Goal: Transaction & Acquisition: Purchase product/service

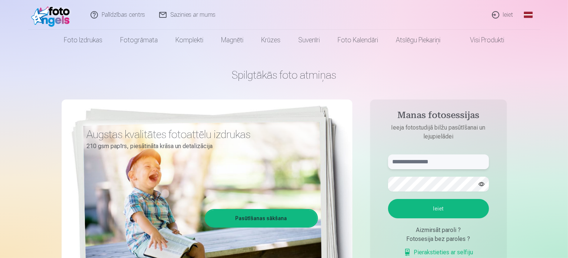
click at [423, 158] on input "text" at bounding box center [438, 161] width 101 height 15
type input "**********"
click at [438, 207] on button "Ieiet" at bounding box center [438, 208] width 101 height 19
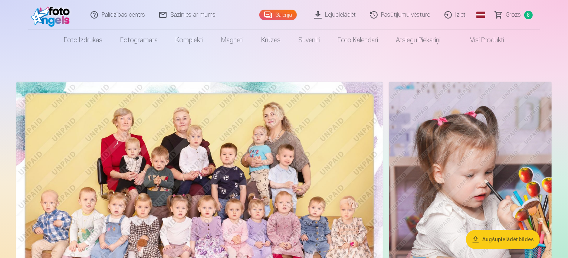
click at [519, 15] on span "Grozs" at bounding box center [513, 14] width 15 height 9
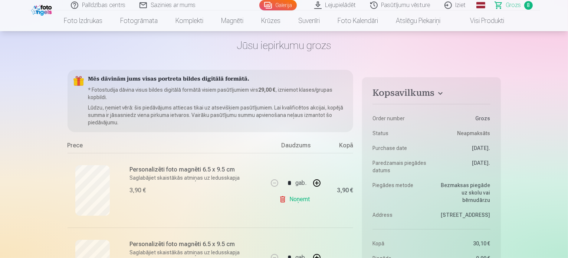
scroll to position [15, 0]
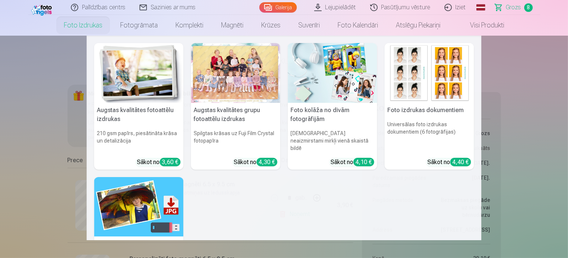
click at [84, 23] on link "Foto izdrukas" at bounding box center [83, 25] width 56 height 21
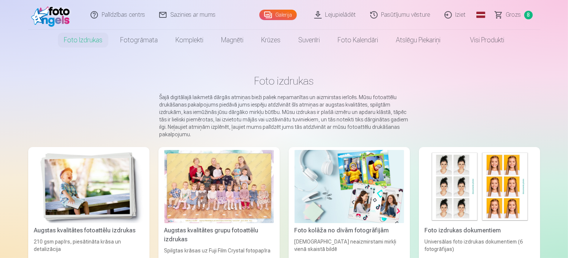
click at [291, 11] on link "Galerija" at bounding box center [277, 15] width 37 height 10
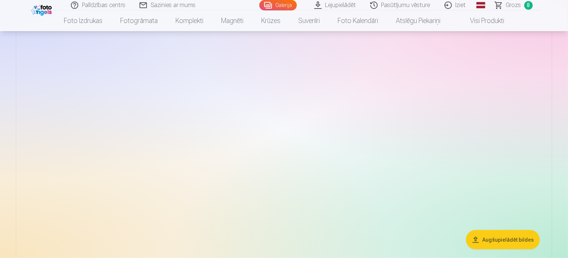
scroll to position [876, 0]
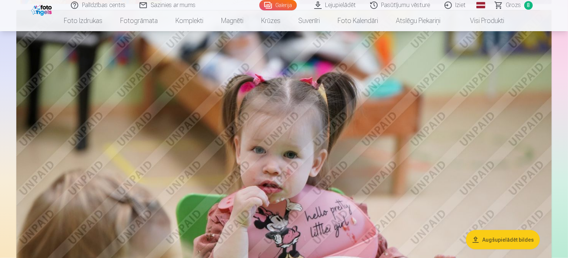
click at [342, 6] on link "Lejupielādēt" at bounding box center [336, 5] width 56 height 10
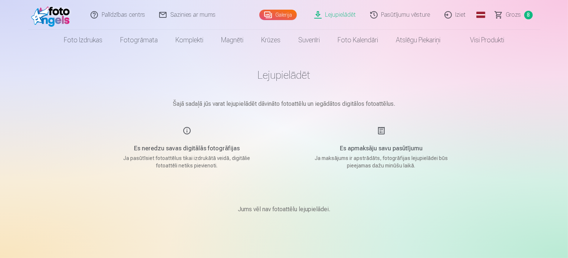
click at [286, 14] on link "Galerija" at bounding box center [277, 15] width 37 height 10
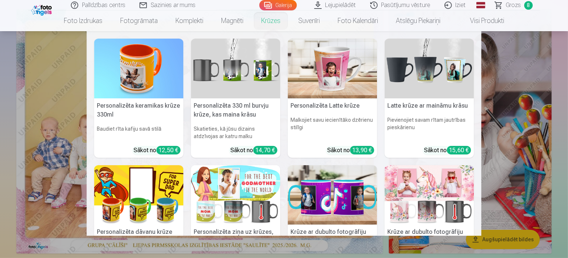
scroll to position [74, 0]
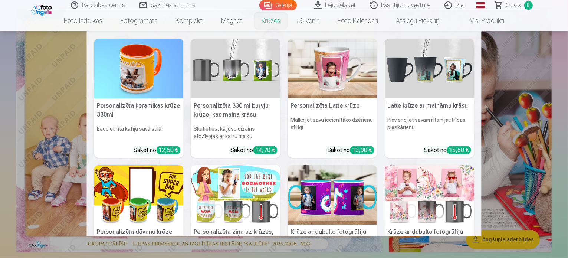
click at [3, 150] on nav "Personalizēta keramikas krūze 330ml Baudiet rīta kafiju savā stilā Sākot no 12,…" at bounding box center [284, 133] width 568 height 204
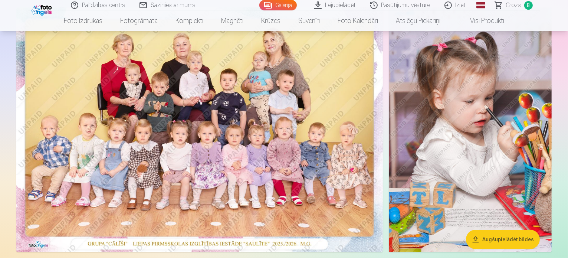
scroll to position [59, 0]
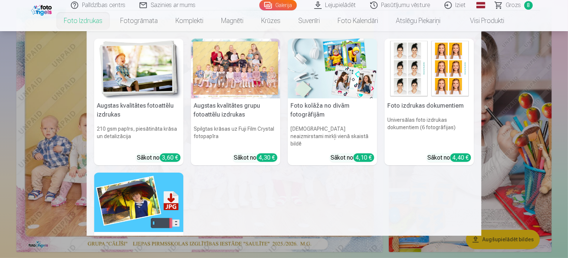
click at [87, 16] on link "Foto izdrukas" at bounding box center [83, 20] width 56 height 21
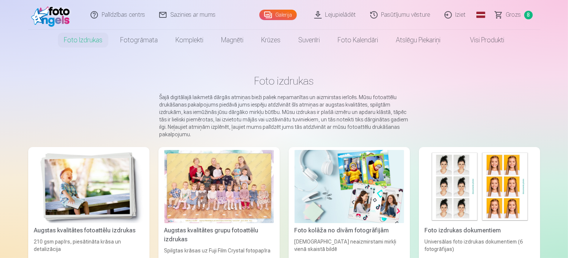
click at [232, 201] on div at bounding box center [218, 186] width 109 height 73
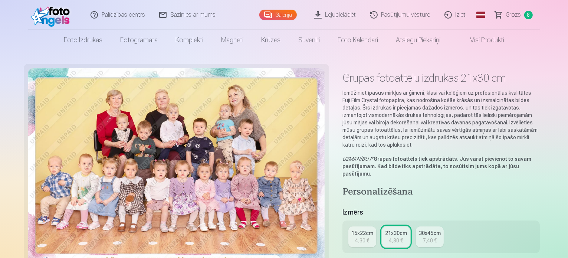
click at [453, 170] on div "Grupas fotoattēlu izdrukas 21x30 cm Iemūžiniet īpašus mirkļus ar ģimeni, klasi …" at bounding box center [284, 260] width 512 height 385
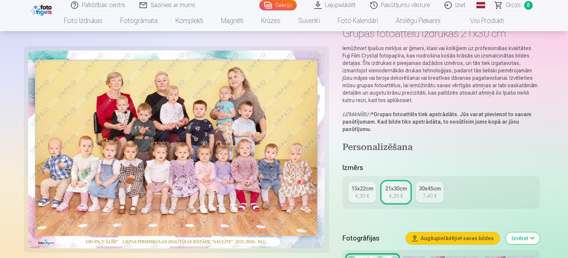
scroll to position [59, 0]
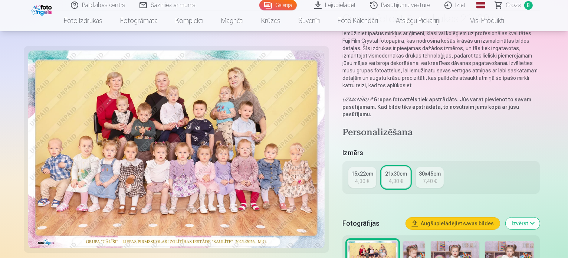
click at [364, 170] on div "15x22cm" at bounding box center [362, 173] width 22 height 7
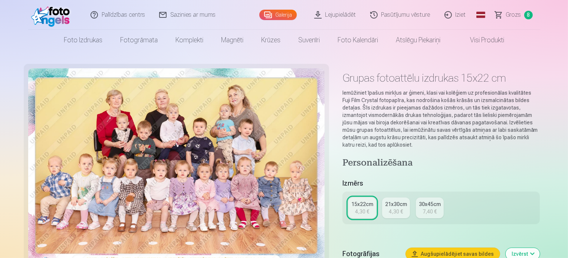
click at [458, 159] on h4 "Personalizēšana" at bounding box center [441, 163] width 198 height 12
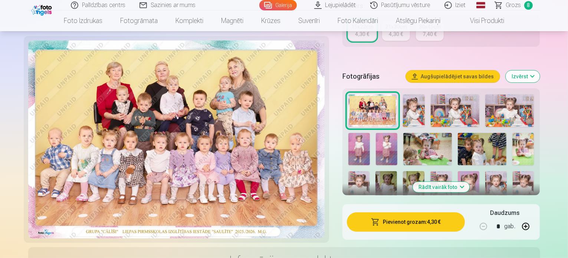
scroll to position [178, 0]
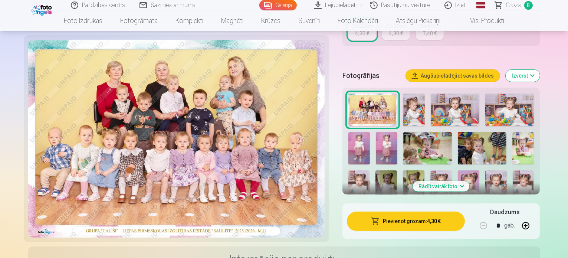
click at [411, 214] on button "Pievienot grozam : 4,30 €" at bounding box center [406, 220] width 118 height 19
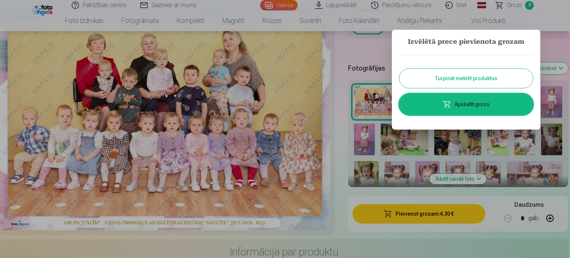
click at [458, 77] on button "Turpināt meklēt produktus" at bounding box center [466, 78] width 134 height 19
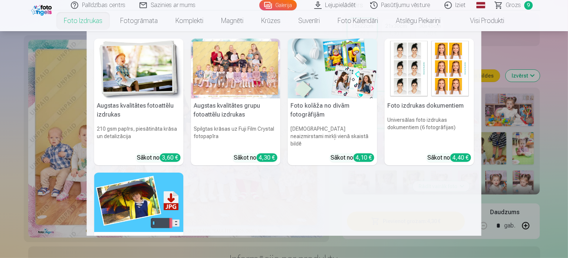
click at [99, 19] on link "Foto izdrukas" at bounding box center [83, 20] width 56 height 21
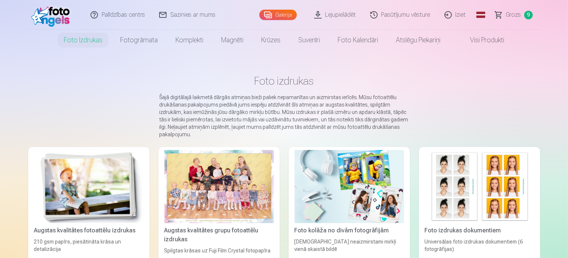
click at [68, 102] on main "Foto izdrukas Šajā digitālajā laikmetā dārgās atmiņas bieži paliek nepamanītas …" at bounding box center [284, 244] width 512 height 388
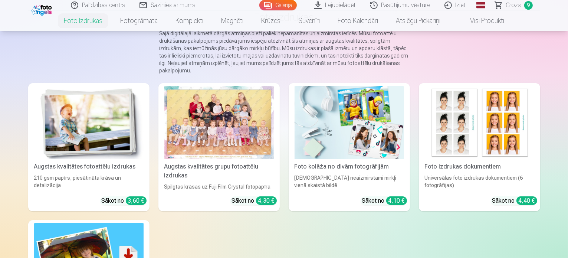
scroll to position [74, 0]
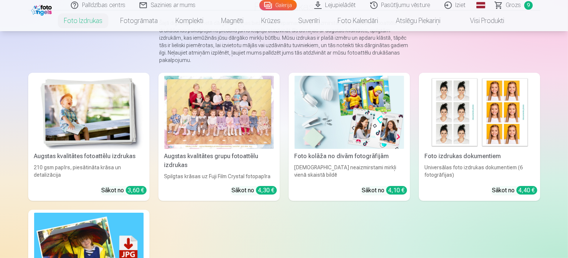
click at [362, 149] on img at bounding box center [349, 112] width 109 height 73
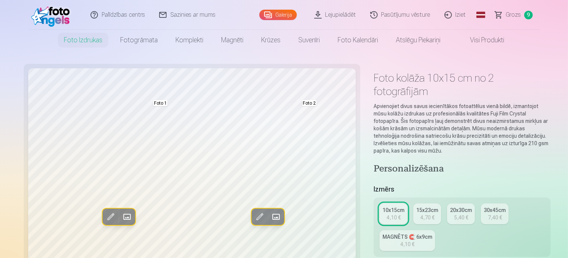
click at [415, 163] on h4 "Personalizēšana" at bounding box center [462, 169] width 177 height 12
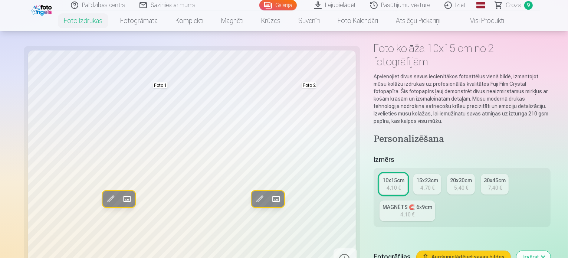
scroll to position [45, 0]
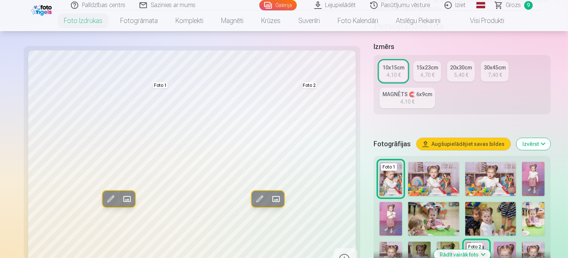
scroll to position [144, 0]
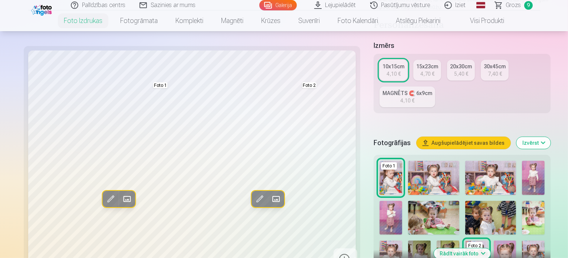
click at [442, 248] on button "Rādīt vairāk foto" at bounding box center [462, 253] width 57 height 10
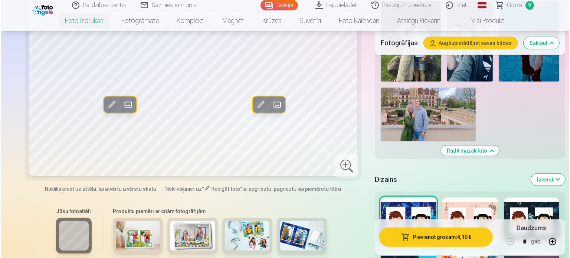
scroll to position [752, 0]
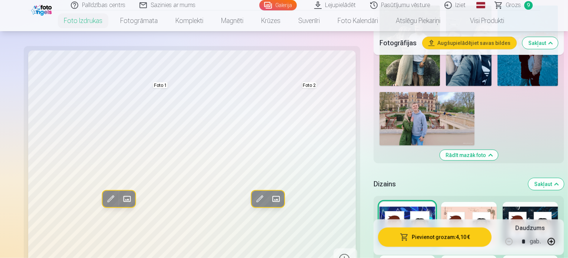
click at [483, 179] on h5 "Dizains" at bounding box center [448, 184] width 149 height 10
click at [472, 202] on div at bounding box center [469, 225] width 56 height 47
click at [474, 179] on h5 "Dizains" at bounding box center [448, 184] width 149 height 10
click at [415, 237] on button "Pievienot grozam : 4,10 €" at bounding box center [435, 236] width 114 height 19
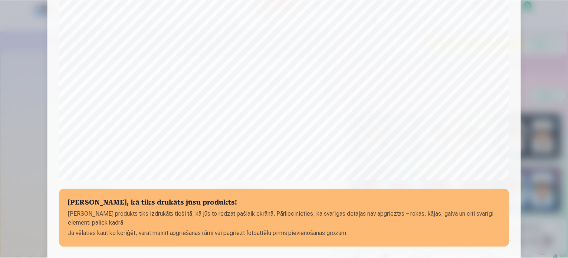
scroll to position [232, 0]
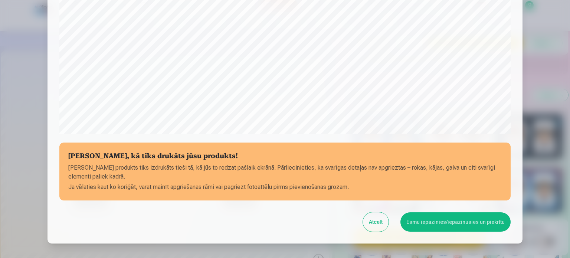
click at [446, 217] on button "Esmu iepazinies/iepazinusies un piekrītu" at bounding box center [455, 221] width 110 height 19
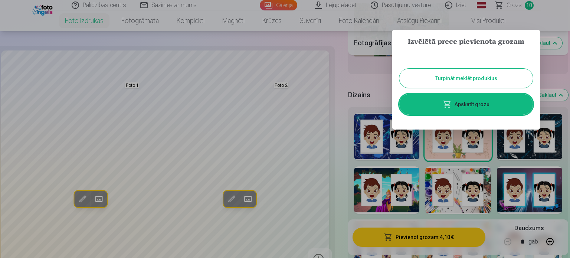
click at [463, 102] on link "Apskatīt grozu" at bounding box center [466, 104] width 134 height 21
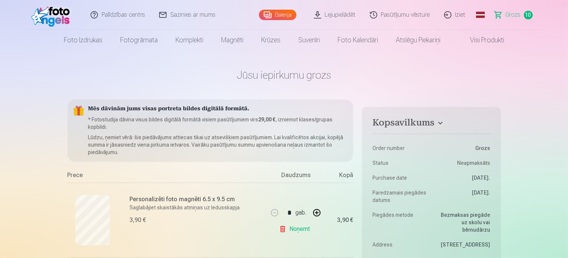
click at [260, 173] on div "Prece" at bounding box center [168, 177] width 201 height 12
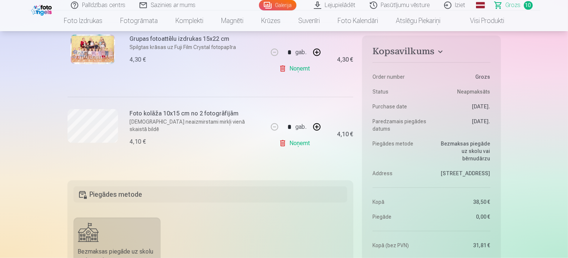
scroll to position [742, 0]
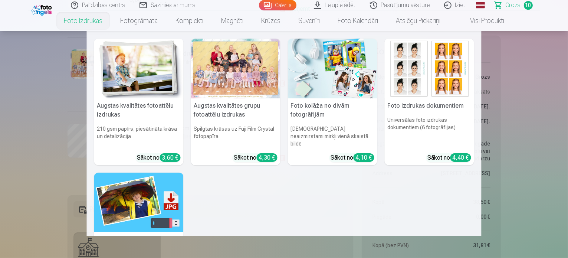
click at [140, 92] on img at bounding box center [138, 69] width 89 height 60
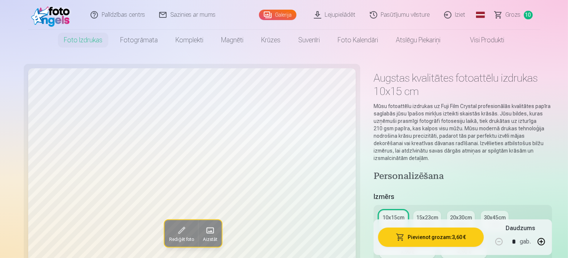
click at [445, 171] on h4 "Personalizēšana" at bounding box center [463, 177] width 178 height 12
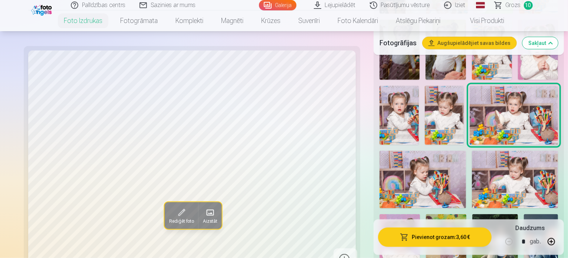
scroll to position [579, 0]
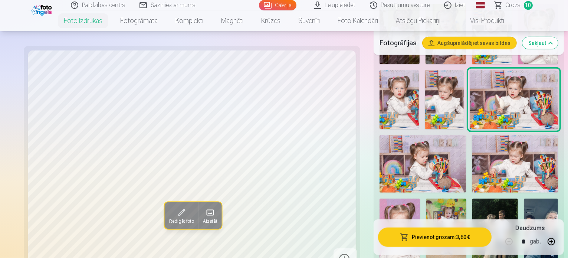
click at [524, 198] on img at bounding box center [541, 228] width 34 height 61
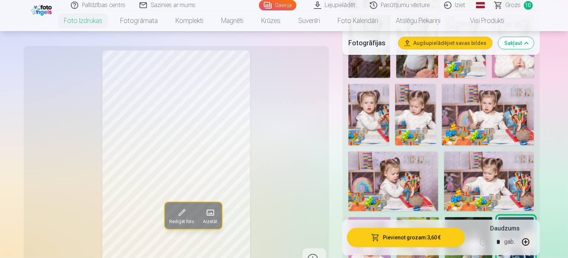
click at [293, 164] on div "Rediģēt foto Aizstāt" at bounding box center [176, 160] width 296 height 220
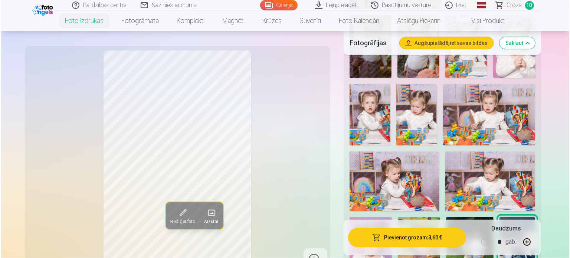
scroll to position [594, 0]
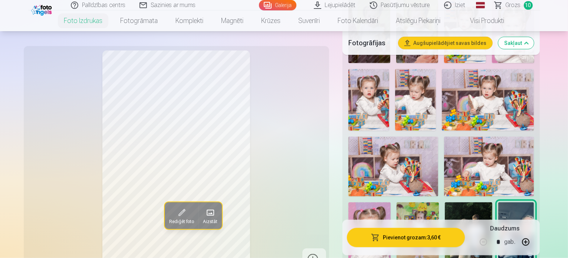
click at [423, 236] on button "Pievienot grozam : 3,60 €" at bounding box center [406, 236] width 118 height 19
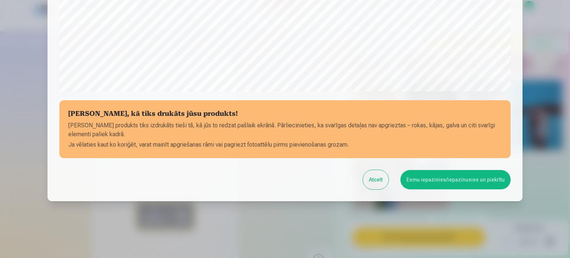
scroll to position [276, 0]
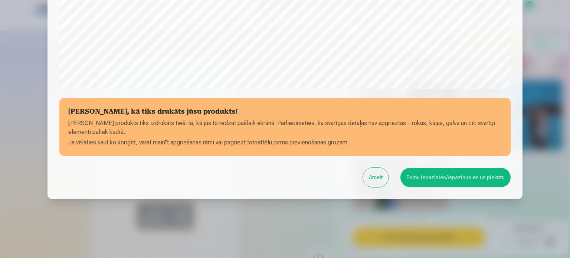
click at [469, 177] on button "Esmu iepazinies/iepazinusies un piekrītu" at bounding box center [455, 177] width 110 height 19
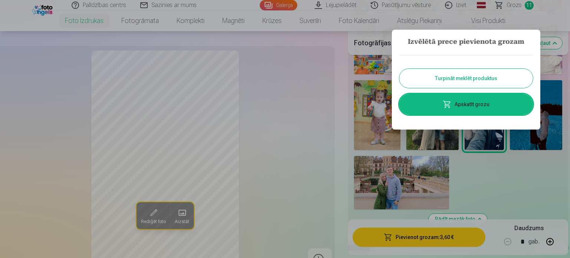
click at [471, 102] on link "Apskatīt grozu" at bounding box center [466, 104] width 134 height 21
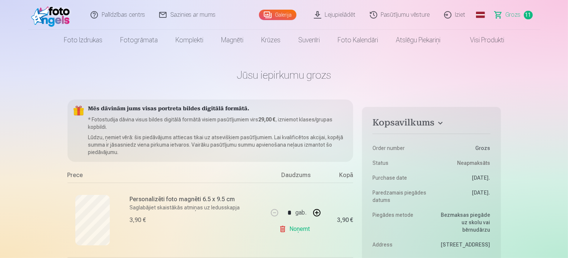
click at [223, 176] on div "Prece" at bounding box center [168, 177] width 201 height 12
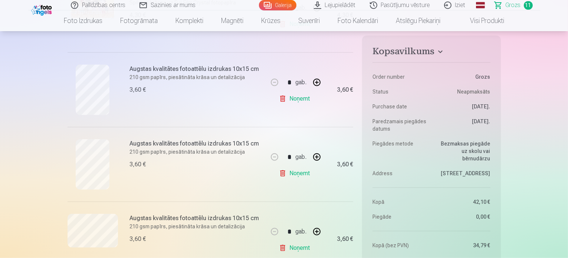
scroll to position [505, 0]
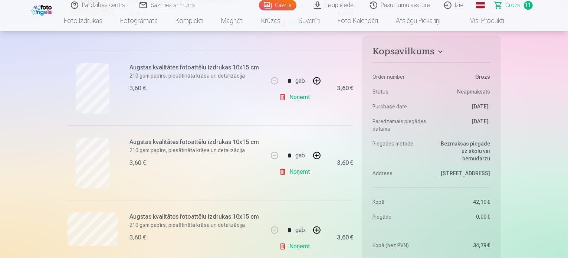
click at [301, 99] on link "Noņemt" at bounding box center [296, 97] width 34 height 15
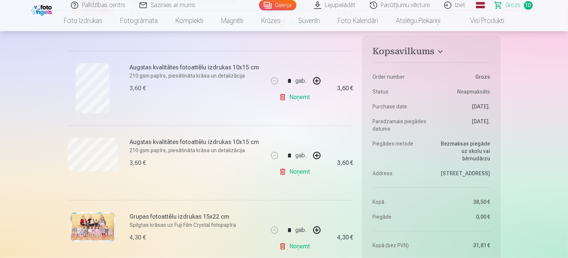
click at [212, 110] on div "Augstas kvalitātes fotoattēlu izdrukas 10x15 cm 210 gsm papīrs, piesātināta krā…" at bounding box center [197, 88] width 134 height 50
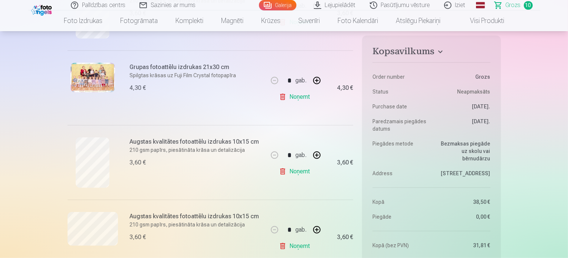
scroll to position [416, 0]
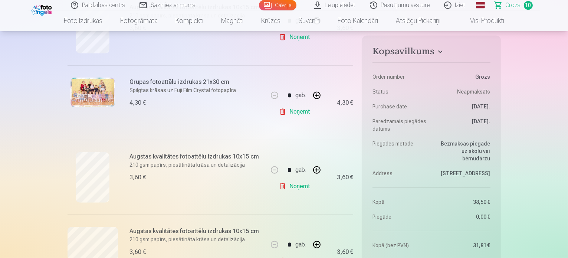
click at [306, 110] on link "Noņemt" at bounding box center [296, 111] width 34 height 15
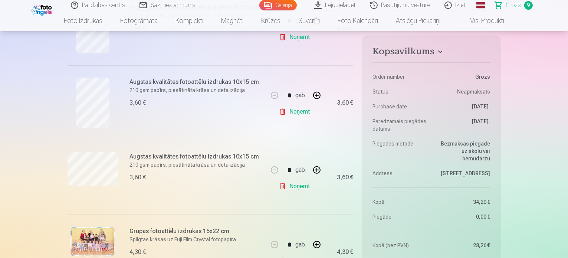
click at [219, 122] on div "Augstas kvalitātes fotoattēlu izdrukas 10x15 cm 210 gsm papīrs, piesātināta krā…" at bounding box center [197, 103] width 134 height 50
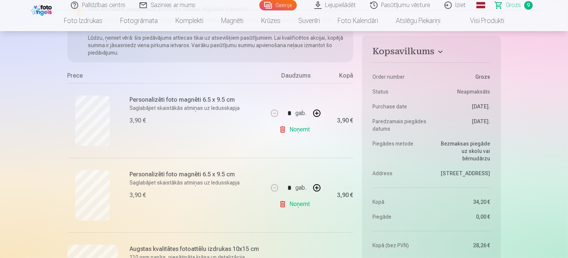
scroll to position [30, 0]
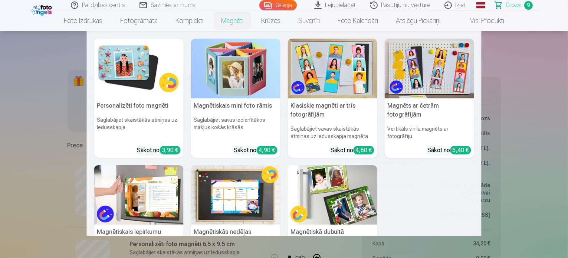
click at [141, 113] on h6 "Saglabājiet skaistākās atmiņas uz ledusskapja" at bounding box center [138, 128] width 89 height 30
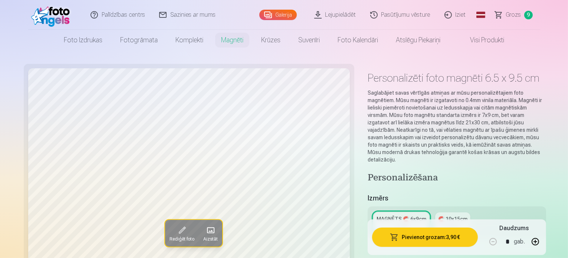
click at [470, 172] on h4 "Personalizēšana" at bounding box center [457, 178] width 178 height 12
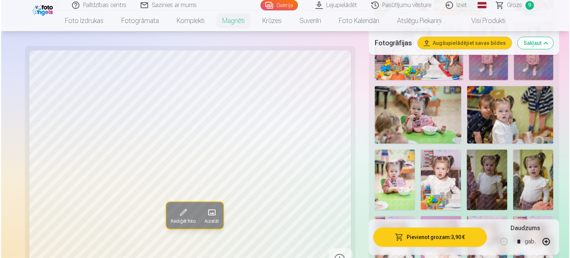
scroll to position [341, 0]
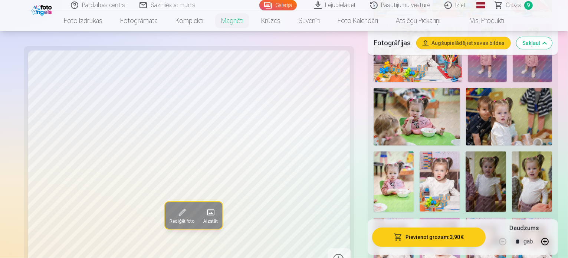
click at [460, 218] on img at bounding box center [440, 248] width 40 height 60
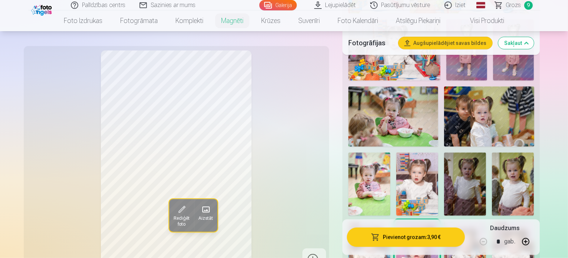
click at [422, 236] on button "Pievienot grozam : 3,90 €" at bounding box center [406, 236] width 118 height 19
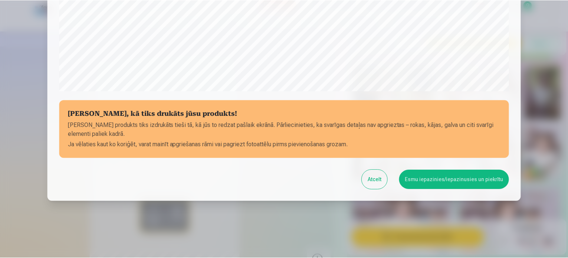
scroll to position [276, 0]
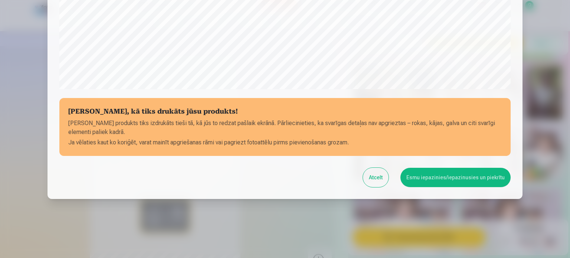
click at [447, 175] on button "Esmu iepazinies/iepazinusies un piekrītu" at bounding box center [455, 177] width 110 height 19
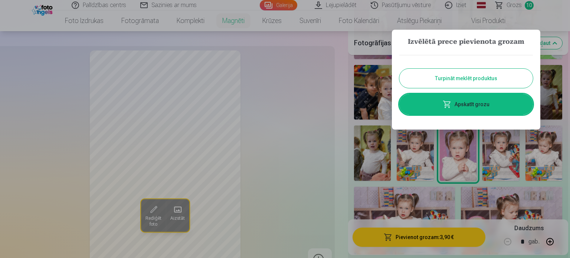
click at [485, 80] on button "Turpināt meklēt produktus" at bounding box center [466, 78] width 134 height 19
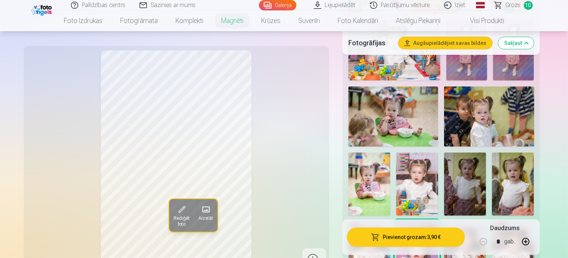
click at [492, 152] on img at bounding box center [513, 183] width 42 height 63
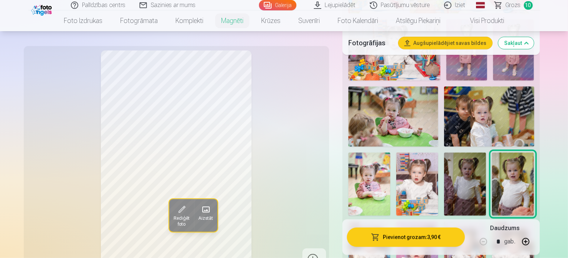
click at [390, 152] on img at bounding box center [369, 183] width 42 height 63
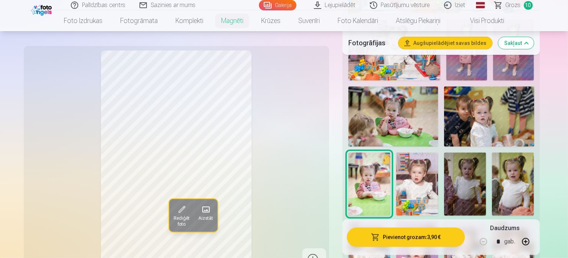
drag, startPoint x: 567, startPoint y: 40, endPoint x: 565, endPoint y: 32, distance: 8.0
click at [540, 32] on div "Fotogrāfijas Augšupielādējiet savas bildes Sakļaut" at bounding box center [441, 43] width 198 height 24
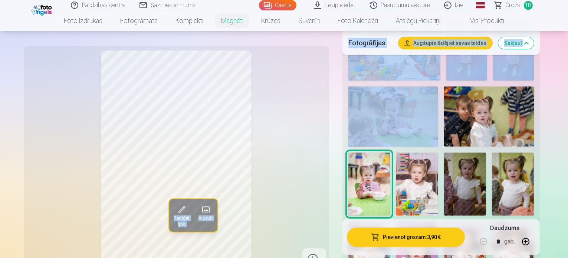
drag, startPoint x: 567, startPoint y: 30, endPoint x: 568, endPoint y: 15, distance: 15.0
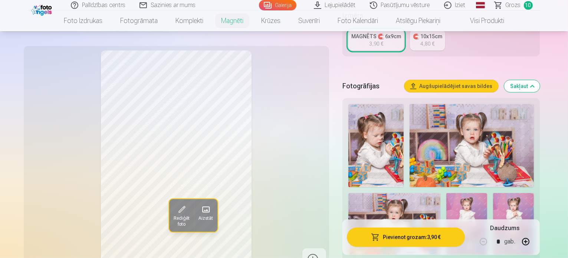
scroll to position [172, 0]
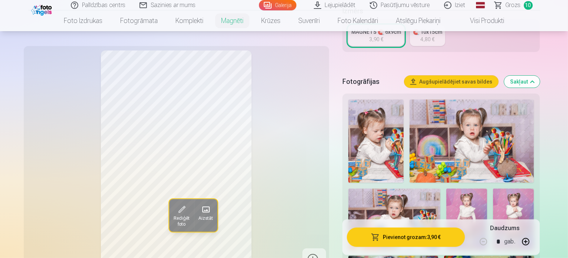
click at [365, 117] on img at bounding box center [375, 140] width 55 height 83
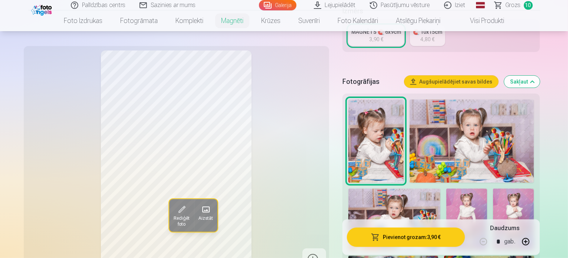
click at [499, 6] on link "Grozs 10" at bounding box center [514, 5] width 52 height 10
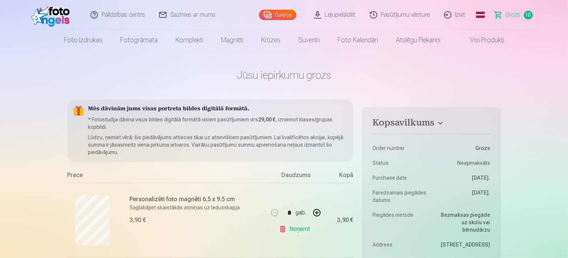
click at [238, 171] on div "Prece" at bounding box center [168, 177] width 201 height 12
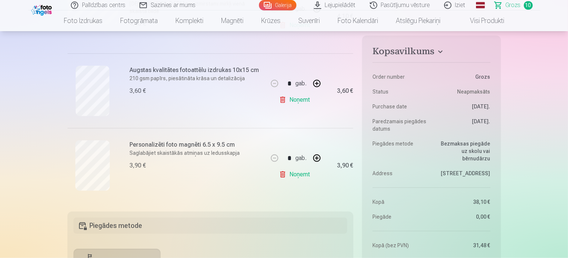
scroll to position [727, 0]
click at [315, 154] on button "button" at bounding box center [317, 157] width 18 height 18
type input "*"
click at [233, 181] on div "Personalizēti foto magnēti 6.5 x 9.5 cm Saglabājiet skaistākās atmiņas uz ledus…" at bounding box center [197, 164] width 134 height 50
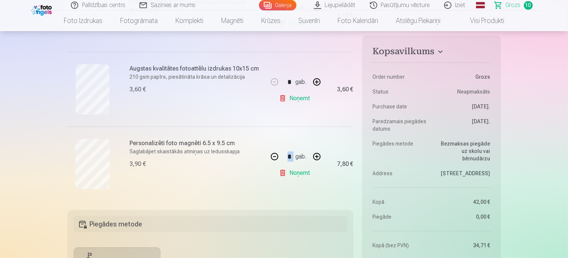
click at [233, 181] on div "Personalizēti foto magnēti 6.5 x 9.5 cm Saglabājiet skaistākās atmiņas uz ledus…" at bounding box center [197, 164] width 134 height 50
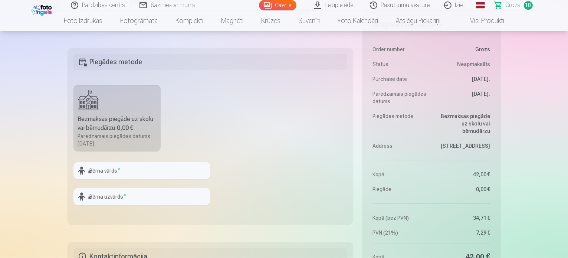
scroll to position [905, 0]
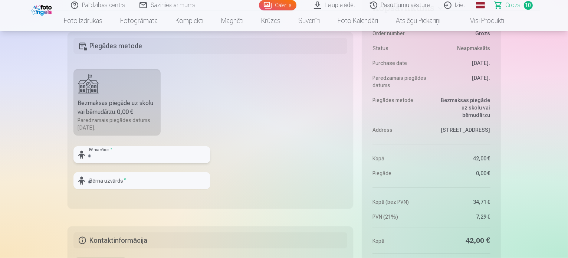
click at [189, 151] on input "text" at bounding box center [141, 154] width 137 height 17
type input "*********"
click at [173, 172] on input "text" at bounding box center [141, 180] width 137 height 17
type input "********"
click at [170, 194] on div at bounding box center [141, 192] width 137 height 6
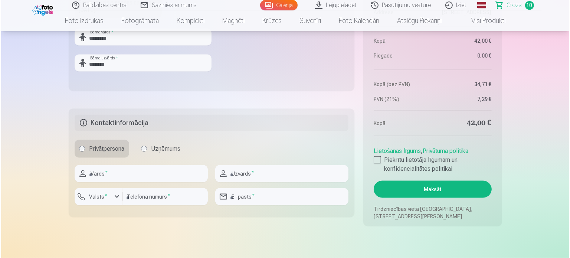
scroll to position [1024, 0]
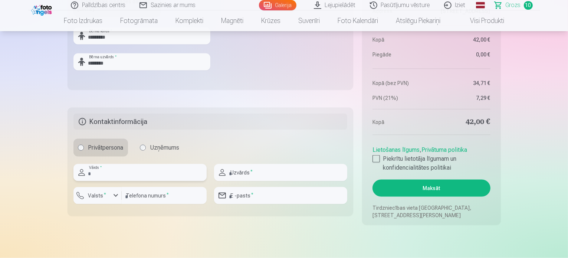
click at [187, 174] on input "text" at bounding box center [139, 172] width 133 height 17
type input "*"
type input "****"
click at [251, 169] on input "text" at bounding box center [280, 172] width 133 height 17
type input "*******"
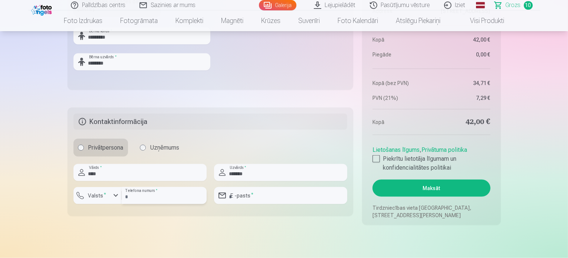
click at [132, 193] on input "number" at bounding box center [164, 195] width 85 height 17
click at [110, 197] on div "button" at bounding box center [99, 196] width 22 height 7
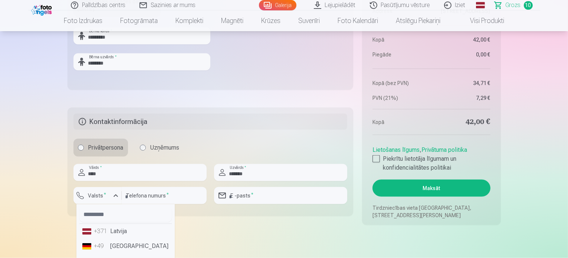
click at [120, 232] on li "+371 Latvija" at bounding box center [125, 231] width 92 height 15
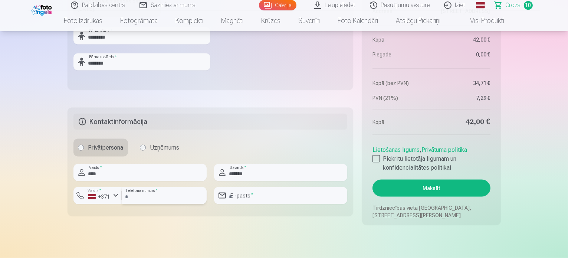
click at [157, 196] on input "number" at bounding box center [164, 195] width 85 height 17
type input "********"
click at [259, 195] on input "email" at bounding box center [280, 195] width 133 height 17
type input "**********"
click at [306, 213] on fieldset "**********" at bounding box center [211, 162] width 286 height 108
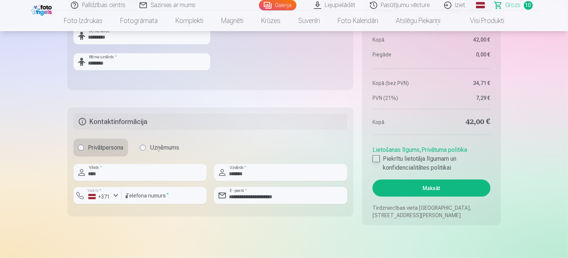
click at [377, 155] on div at bounding box center [375, 158] width 7 height 7
click at [393, 186] on button "Maksāt" at bounding box center [431, 188] width 118 height 17
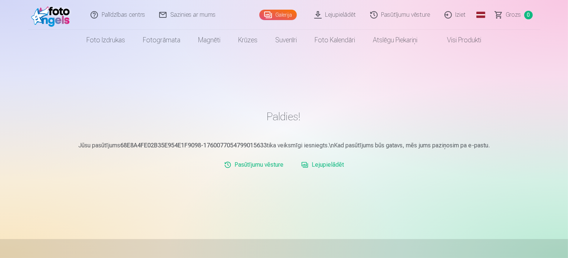
click at [341, 151] on main "Paldies! Jūsu pasūtījums 68E8A4FE02B35E954E1F9098-1760077054799015633 tika veik…" at bounding box center [284, 144] width 433 height 105
click at [331, 163] on link "Lejupielādēt" at bounding box center [322, 164] width 49 height 15
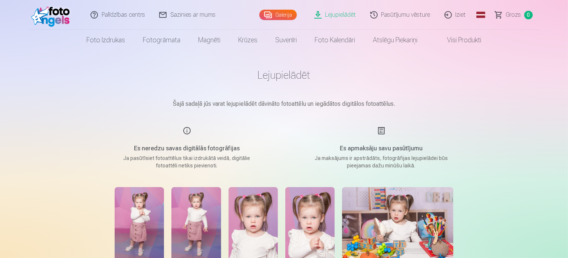
click at [259, 133] on div "Es neredzu savas digitālās fotogrāfijas Ja pasūtīsiet fotoattēlus tikai izdrukā…" at bounding box center [187, 147] width 177 height 43
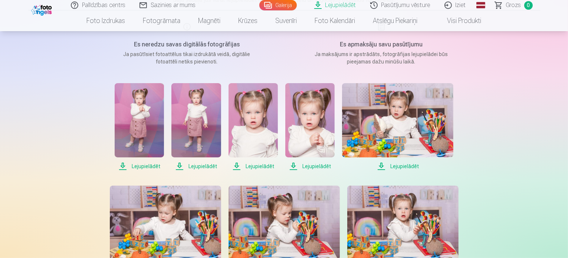
scroll to position [119, 0]
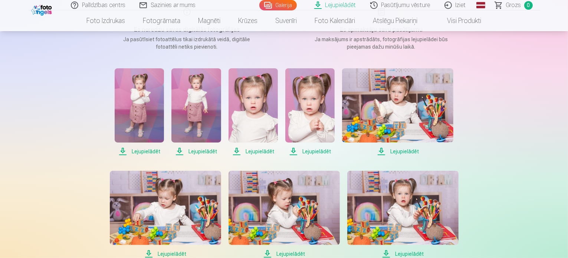
click at [150, 151] on span "Lejupielādēt" at bounding box center [139, 151] width 49 height 9
click at [190, 152] on span "Lejupielādēt" at bounding box center [195, 151] width 49 height 9
click at [259, 151] on span "Lejupielādēt" at bounding box center [253, 151] width 49 height 9
click at [319, 151] on span "Lejupielādēt" at bounding box center [309, 151] width 49 height 9
click at [396, 151] on span "Lejupielādēt" at bounding box center [397, 151] width 111 height 9
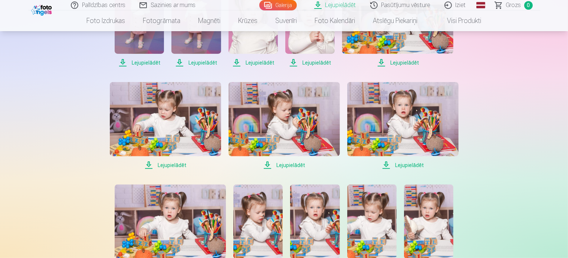
scroll to position [208, 0]
click at [418, 166] on span "Lejupielādēt" at bounding box center [402, 164] width 111 height 9
click at [293, 161] on span "Lejupielādēt" at bounding box center [284, 164] width 111 height 9
click at [181, 165] on span "Lejupielādēt" at bounding box center [165, 164] width 111 height 9
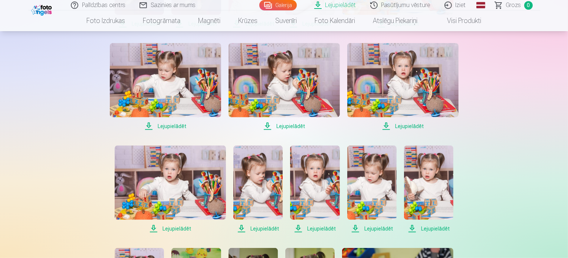
scroll to position [312, 0]
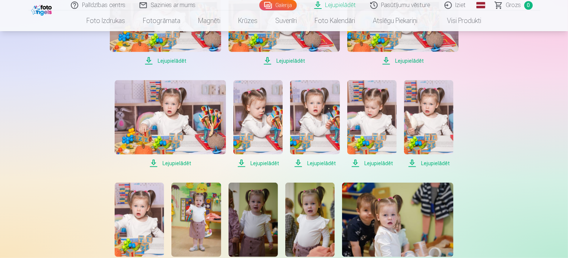
click at [181, 165] on span "Lejupielādēt" at bounding box center [170, 163] width 111 height 9
click at [265, 164] on span "Lejupielādēt" at bounding box center [257, 163] width 49 height 9
click at [321, 162] on span "Lejupielādēt" at bounding box center [314, 163] width 49 height 9
click at [371, 163] on span "Lejupielādēt" at bounding box center [371, 163] width 49 height 9
click at [433, 165] on span "Lejupielādēt" at bounding box center [428, 163] width 49 height 9
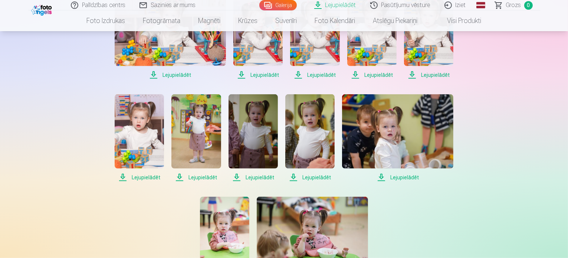
scroll to position [401, 0]
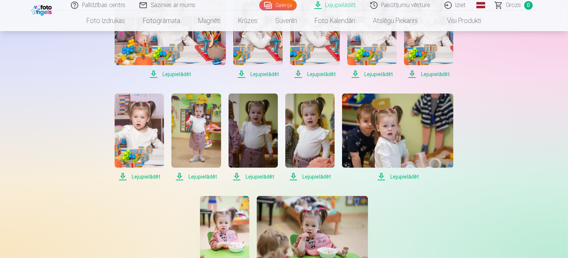
click at [407, 178] on span "Lejupielādēt" at bounding box center [397, 176] width 111 height 9
click at [312, 176] on span "Lejupielādēt" at bounding box center [309, 176] width 49 height 9
click at [267, 176] on span "Lejupielādēt" at bounding box center [253, 176] width 49 height 9
click at [196, 175] on span "Lejupielādēt" at bounding box center [195, 176] width 49 height 9
click at [159, 175] on span "Lejupielādēt" at bounding box center [139, 176] width 49 height 9
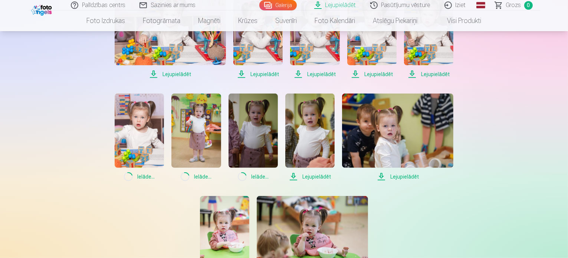
click at [163, 206] on div "Lejupielādēt Lejupielādēt Lejupielādēt Lejupielādēt Lejupielādēt Lejupielādēt L…" at bounding box center [284, 34] width 371 height 497
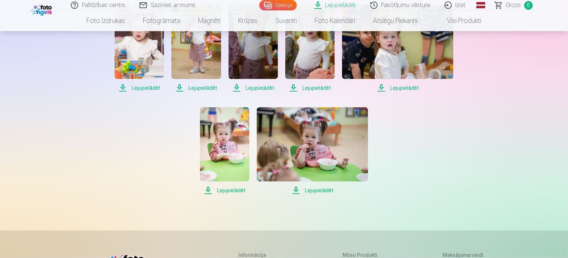
scroll to position [490, 0]
click at [230, 190] on span "Lejupielādēt" at bounding box center [224, 190] width 49 height 9
click at [304, 190] on span "Lejupielādēt" at bounding box center [312, 190] width 111 height 9
click at [411, 3] on link "Pasūtījumu vēsture" at bounding box center [401, 5] width 74 height 10
